Goal: Task Accomplishment & Management: Manage account settings

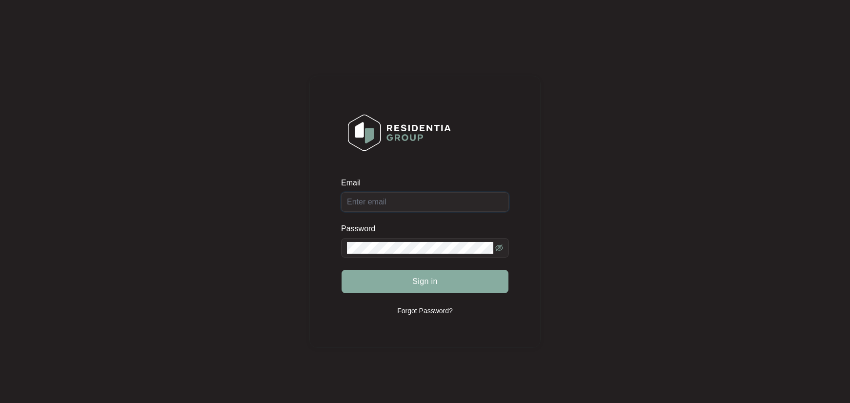
type input "[EMAIL_ADDRESS][DOMAIN_NAME]"
click at [416, 279] on span "Sign in" at bounding box center [424, 282] width 25 height 12
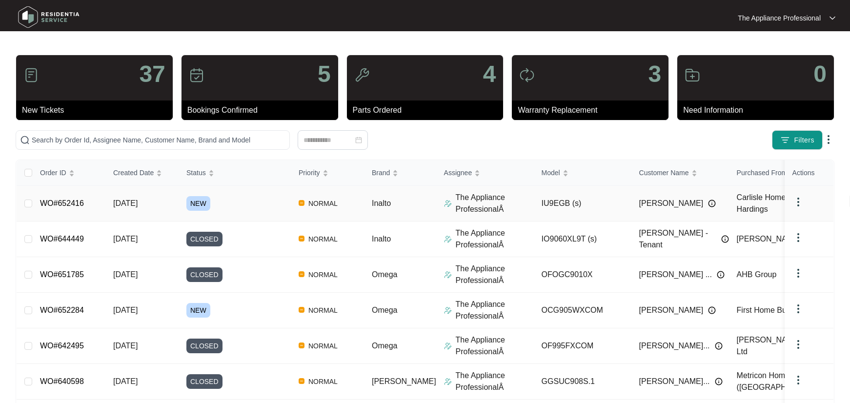
click at [77, 207] on link "WO#652416" at bounding box center [62, 203] width 44 height 8
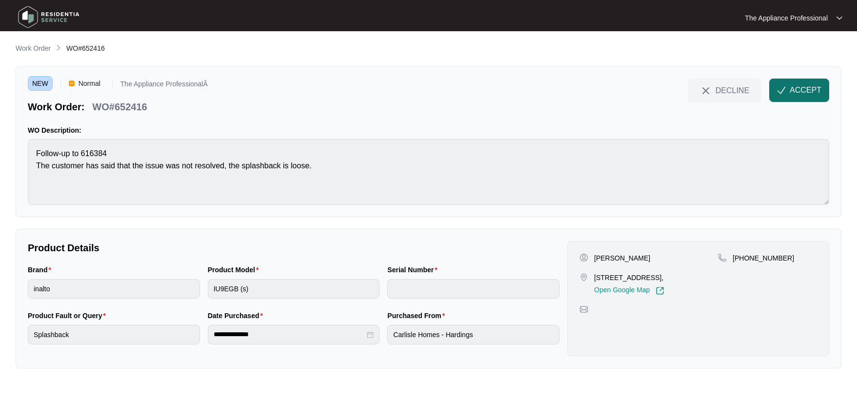
click at [799, 95] on span "ACCEPT" at bounding box center [806, 90] width 32 height 12
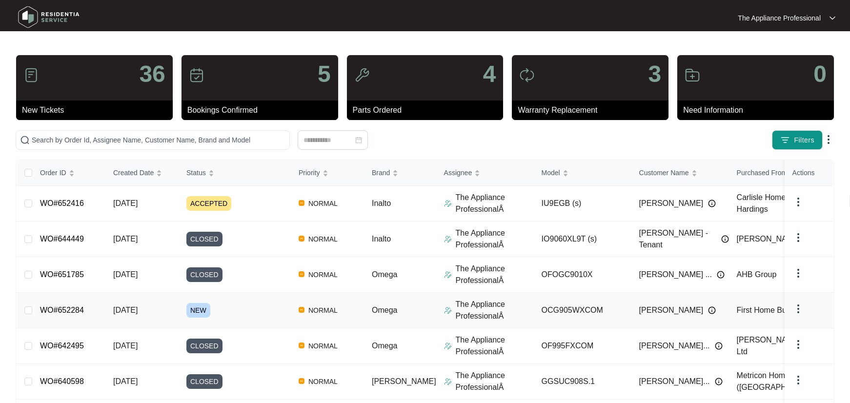
click at [140, 320] on td "[DATE]" at bounding box center [141, 311] width 73 height 36
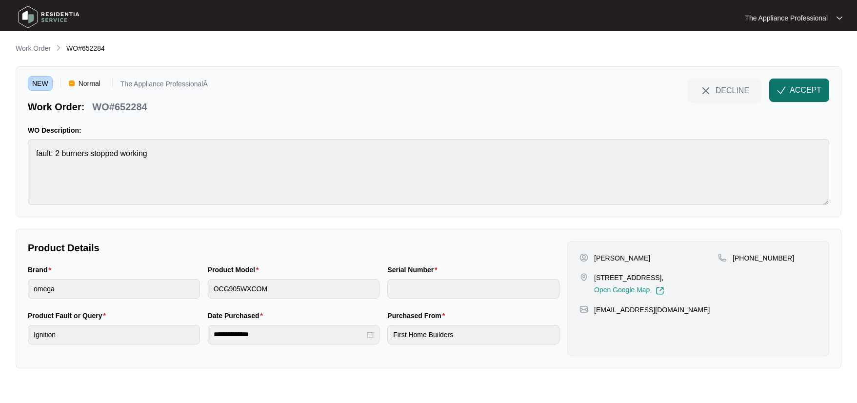
click at [811, 92] on span "ACCEPT" at bounding box center [806, 90] width 32 height 12
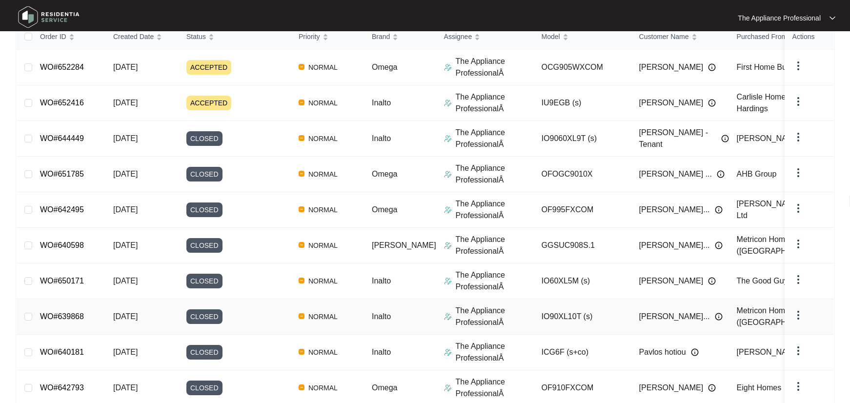
scroll to position [189, 0]
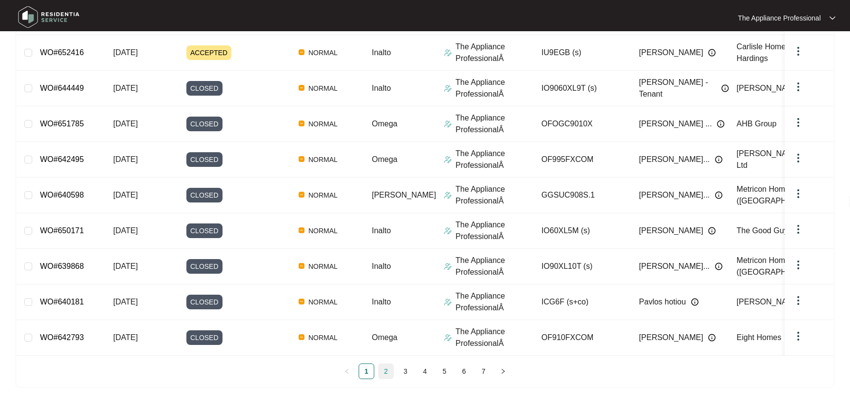
click at [385, 373] on link "2" at bounding box center [386, 371] width 15 height 15
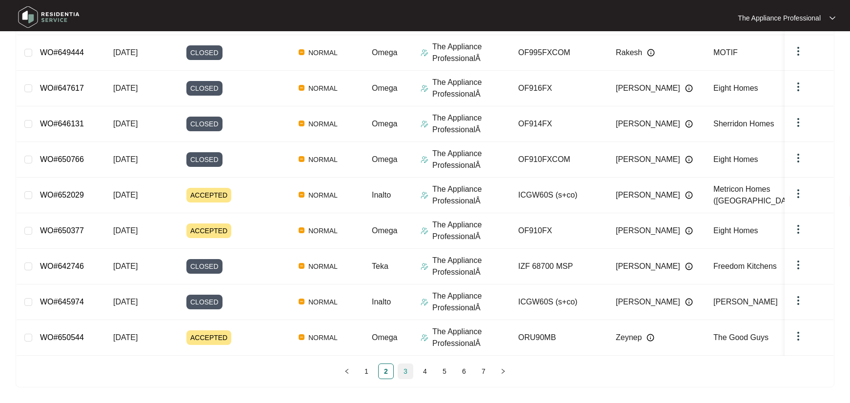
click at [403, 373] on link "3" at bounding box center [405, 371] width 15 height 15
